Goal: Book appointment/travel/reservation

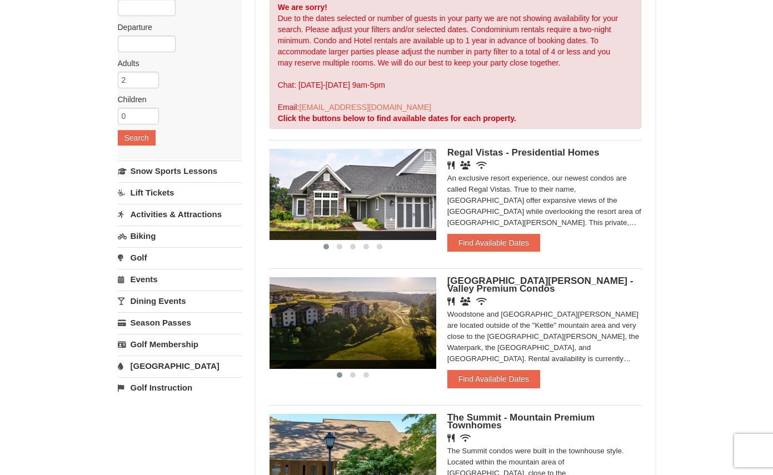
scroll to position [161, 0]
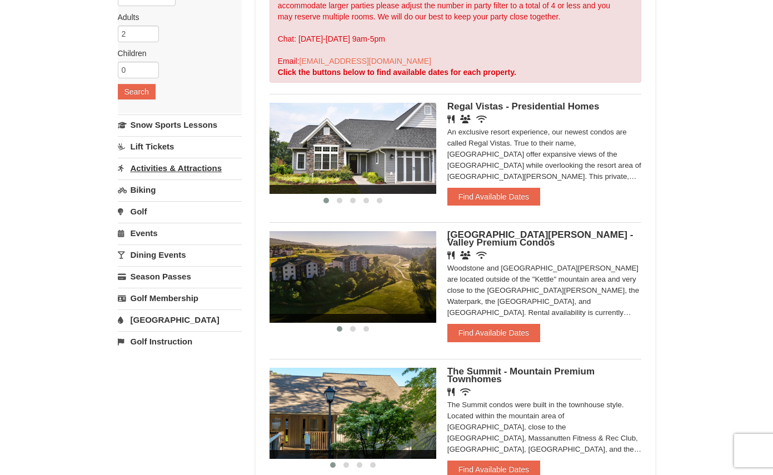
click at [153, 168] on link "Activities & Attractions" at bounding box center [180, 168] width 124 height 21
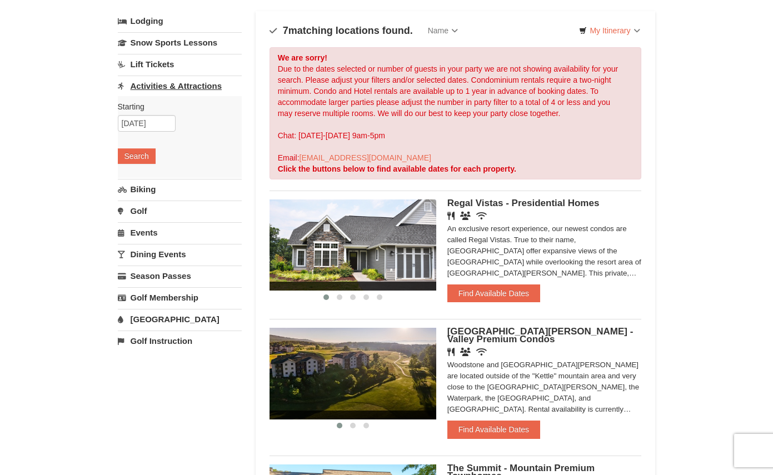
scroll to position [53, 0]
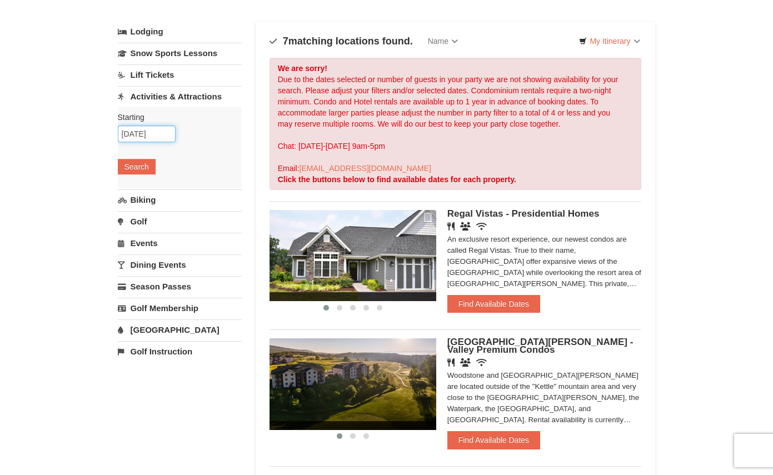
click at [145, 132] on input "10/06/2025" at bounding box center [147, 134] width 58 height 17
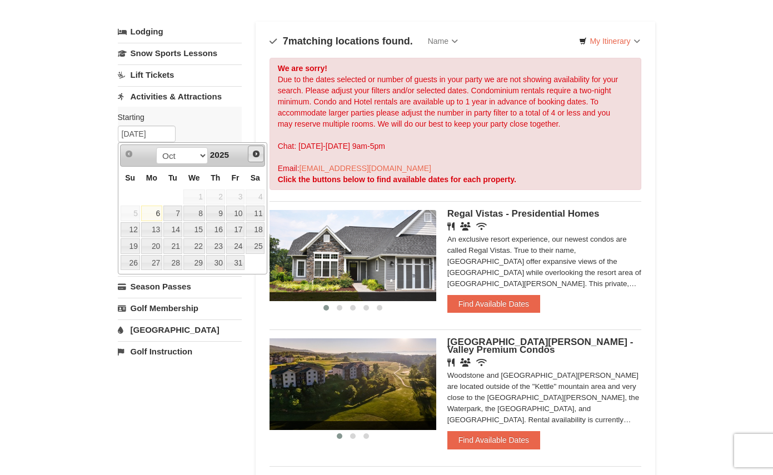
click at [252, 155] on span "Next" at bounding box center [256, 153] width 9 height 9
click at [250, 232] on link "20" at bounding box center [255, 230] width 19 height 16
type input "[DATE]"
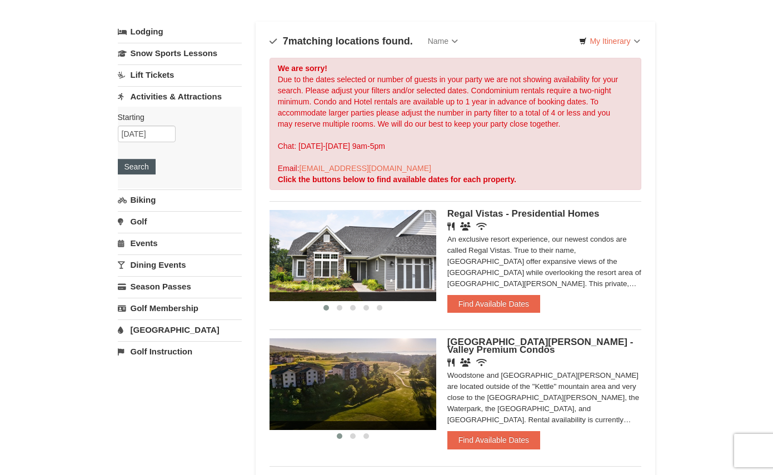
click at [144, 169] on button "Search" at bounding box center [137, 167] width 38 height 16
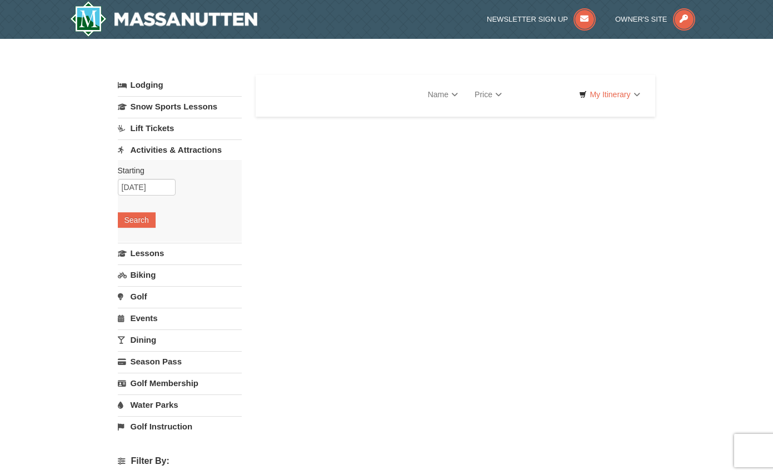
select select "10"
